Goal: Find contact information: Find contact information

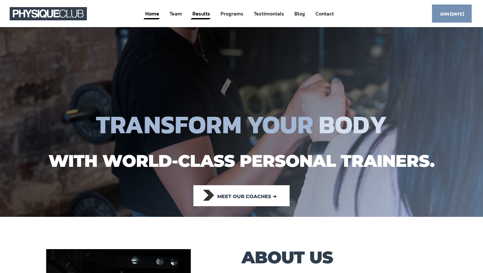
click at [199, 12] on link "Results" at bounding box center [201, 14] width 19 height 12
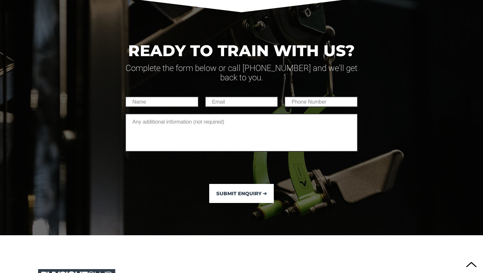
scroll to position [4403, 0]
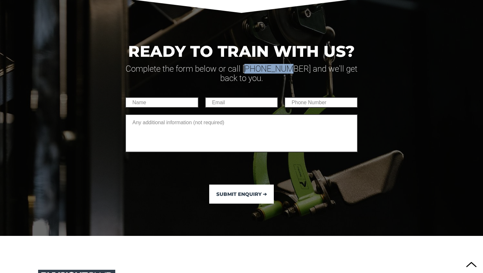
drag, startPoint x: 255, startPoint y: 58, endPoint x: 292, endPoint y: 60, distance: 37.2
click at [292, 64] on h5 "Complete the form below or call [PHONE_NUMBER] and we'll get back to you." at bounding box center [241, 73] width 232 height 18
drag, startPoint x: 252, startPoint y: 57, endPoint x: 308, endPoint y: 58, distance: 55.5
click at [308, 64] on h5 "Complete the form below or call [PHONE_NUMBER] and we'll get back to you." at bounding box center [241, 73] width 232 height 18
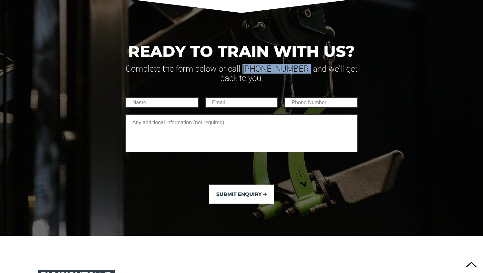
click at [308, 64] on h5 "Complete the form below or call [PHONE_NUMBER] and we'll get back to you." at bounding box center [241, 73] width 232 height 18
drag, startPoint x: 301, startPoint y: 58, endPoint x: 252, endPoint y: 58, distance: 49.3
click at [252, 64] on h5 "Complete the form below or call [PHONE_NUMBER] and we'll get back to you." at bounding box center [241, 73] width 232 height 18
drag, startPoint x: 252, startPoint y: 56, endPoint x: 303, endPoint y: 57, distance: 51.6
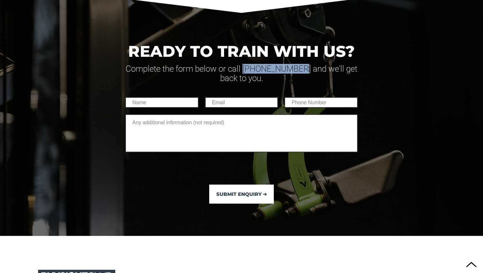
click at [303, 64] on h5 "Complete the form below or call [PHONE_NUMBER] and we'll get back to you." at bounding box center [241, 73] width 232 height 18
drag, startPoint x: 302, startPoint y: 57, endPoint x: 248, endPoint y: 57, distance: 53.2
click at [248, 64] on h5 "Complete the form below or call [PHONE_NUMBER] and we'll get back to you." at bounding box center [241, 73] width 232 height 18
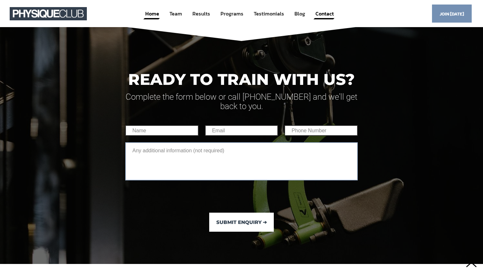
scroll to position [4363, 0]
